Goal: Transaction & Acquisition: Book appointment/travel/reservation

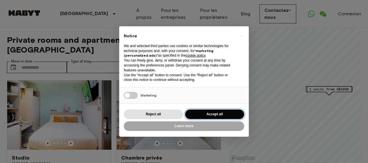
click at [221, 113] on button "Accept all" at bounding box center [214, 115] width 59 height 10
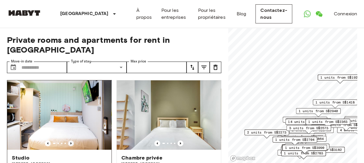
click at [68, 141] on icon "Previous image" at bounding box center [71, 144] width 6 height 6
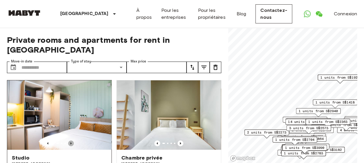
click at [68, 141] on icon "Previous image" at bounding box center [71, 144] width 6 height 6
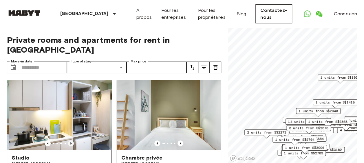
click at [68, 141] on icon "Previous image" at bounding box center [71, 144] width 6 height 6
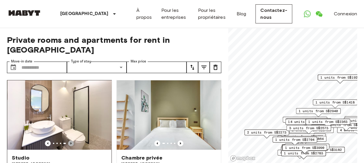
click at [68, 141] on icon "Previous image" at bounding box center [71, 144] width 6 height 6
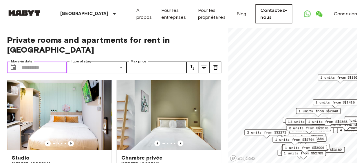
click at [45, 62] on input "Move-in date" at bounding box center [43, 68] width 45 height 12
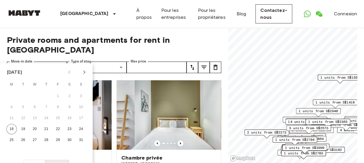
click at [83, 73] on icon "Next month" at bounding box center [84, 72] width 2 height 3
click at [36, 97] on button "1" at bounding box center [35, 96] width 10 height 10
type input "**********"
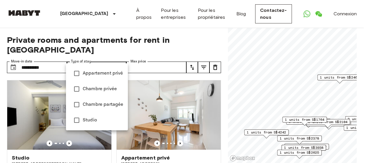
click at [96, 75] on span "Appartement privé" at bounding box center [103, 73] width 41 height 7
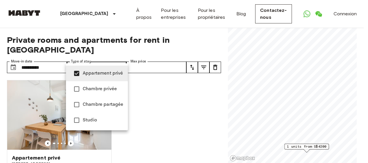
click at [85, 122] on span "Studio" at bounding box center [103, 120] width 41 height 7
type input "**********"
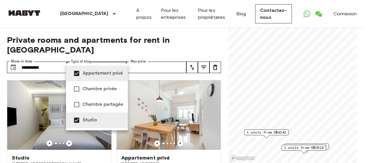
click at [0, 112] on div at bounding box center [184, 81] width 368 height 163
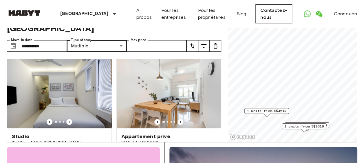
scroll to position [29, 0]
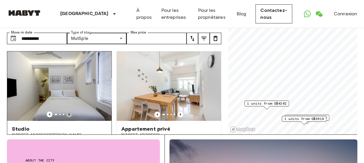
click at [67, 112] on icon "Previous image" at bounding box center [69, 115] width 6 height 6
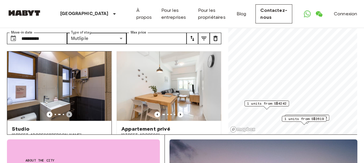
click at [67, 112] on icon "Previous image" at bounding box center [69, 115] width 6 height 6
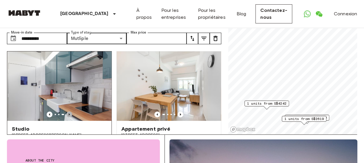
click at [67, 112] on icon "Previous image" at bounding box center [69, 115] width 6 height 6
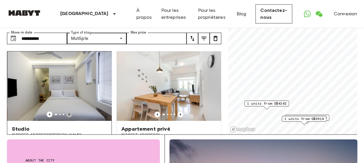
click at [67, 112] on icon "Previous image" at bounding box center [69, 115] width 6 height 6
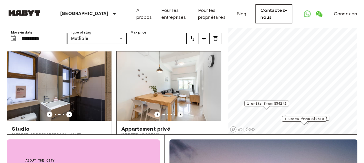
click at [178, 112] on icon "Previous image" at bounding box center [180, 115] width 6 height 6
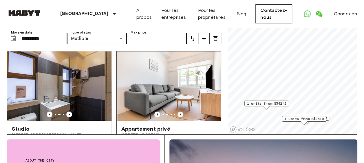
click at [178, 112] on icon "Previous image" at bounding box center [180, 115] width 6 height 6
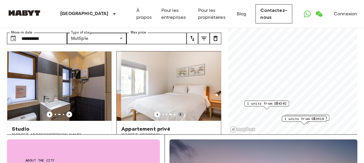
click at [178, 112] on icon "Previous image" at bounding box center [180, 115] width 6 height 6
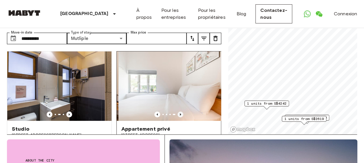
click at [178, 112] on icon "Previous image" at bounding box center [180, 115] width 6 height 6
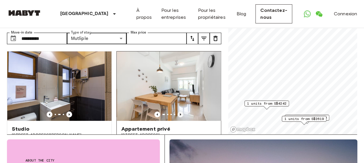
click at [178, 112] on icon "Previous image" at bounding box center [180, 115] width 6 height 6
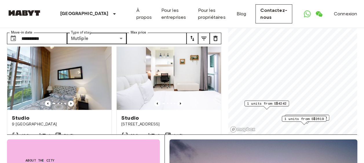
scroll to position [150, 0]
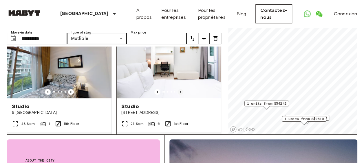
click at [178, 89] on icon "Previous image" at bounding box center [180, 92] width 6 height 6
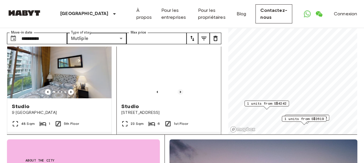
click at [178, 89] on icon "Previous image" at bounding box center [180, 92] width 6 height 6
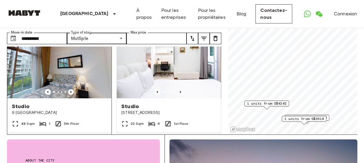
click at [70, 89] on icon "Previous image" at bounding box center [71, 92] width 6 height 6
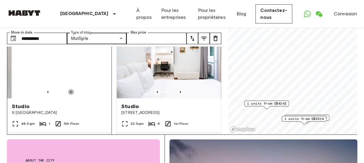
click at [70, 89] on icon "Previous image" at bounding box center [71, 92] width 6 height 6
click at [45, 89] on icon "Previous image" at bounding box center [48, 92] width 6 height 6
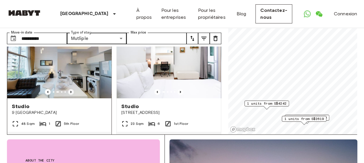
click at [71, 89] on icon "Previous image" at bounding box center [71, 92] width 6 height 6
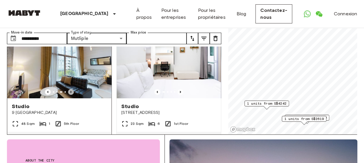
click at [71, 89] on icon "Previous image" at bounding box center [71, 92] width 6 height 6
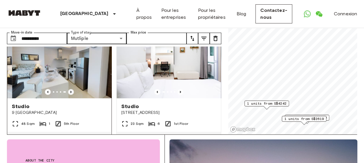
click at [71, 89] on icon "Previous image" at bounding box center [71, 92] width 6 height 6
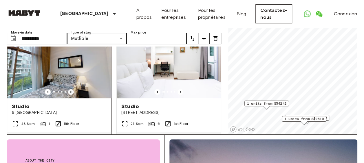
click at [72, 89] on icon "Previous image" at bounding box center [71, 92] width 6 height 6
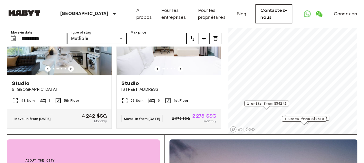
scroll to position [183, 0]
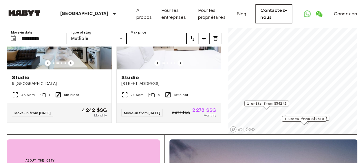
click at [221, 127] on div "**********" at bounding box center [182, 66] width 350 height 135
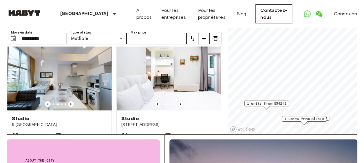
scroll to position [126, 0]
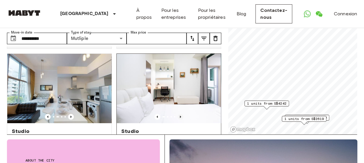
click at [177, 114] on icon "Previous image" at bounding box center [180, 117] width 6 height 6
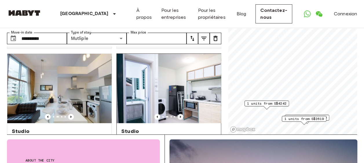
click at [180, 116] on icon "Previous image" at bounding box center [180, 117] width 1 height 2
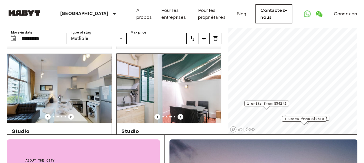
click at [180, 116] on icon "Previous image" at bounding box center [180, 117] width 1 height 2
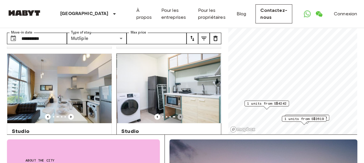
click at [180, 116] on icon "Previous image" at bounding box center [180, 117] width 1 height 2
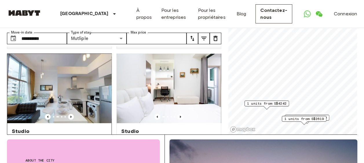
click at [72, 93] on img at bounding box center [59, 88] width 104 height 69
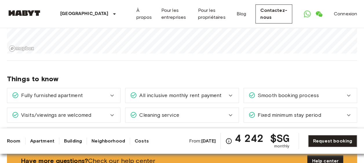
scroll to position [347, 0]
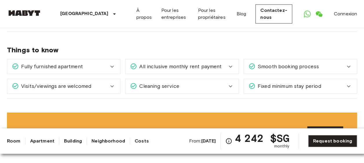
click at [23, 63] on span "Fully furnished apartment" at bounding box center [51, 67] width 64 height 8
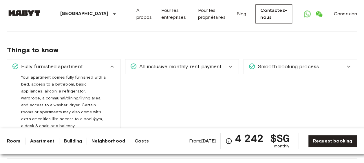
click at [179, 65] on div "All inclusive monthly rent payment" at bounding box center [181, 66] width 113 height 14
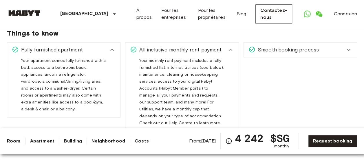
scroll to position [376, 0]
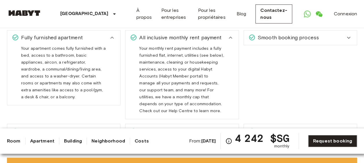
click at [345, 38] on div "Smooth booking process With Habyt you can count on a hassle free booking proces…" at bounding box center [299, 37] width 113 height 15
click at [342, 34] on div "Smooth booking process" at bounding box center [296, 38] width 97 height 8
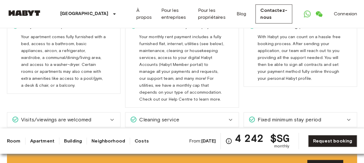
scroll to position [405, 0]
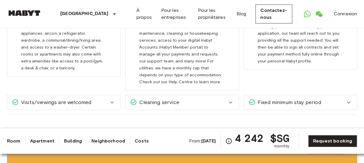
click at [104, 99] on div "Visits/viewings are welcomed" at bounding box center [60, 103] width 97 height 8
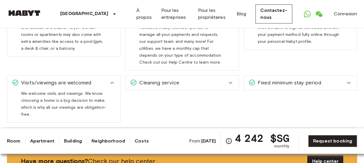
scroll to position [434, 0]
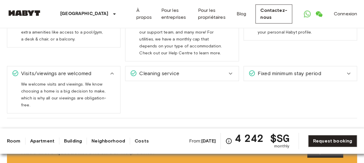
click at [168, 70] on span "Cleaning service" at bounding box center [158, 74] width 42 height 8
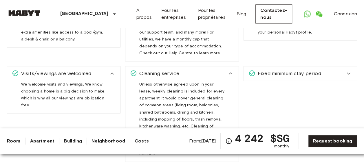
scroll to position [463, 0]
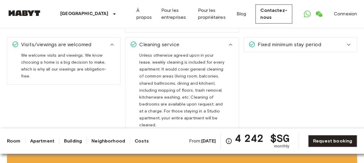
click at [284, 41] on span "Fixed minimum stay period" at bounding box center [288, 45] width 66 height 8
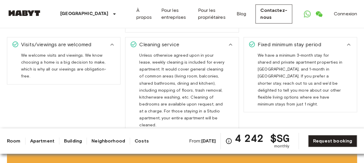
click at [275, 41] on span "Fixed minimum stay period" at bounding box center [288, 45] width 66 height 8
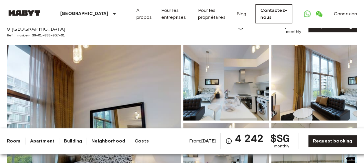
scroll to position [29, 0]
